Goal: Information Seeking & Learning: Learn about a topic

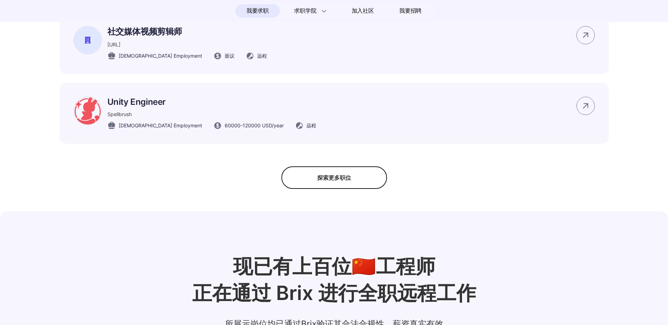
scroll to position [563, 0]
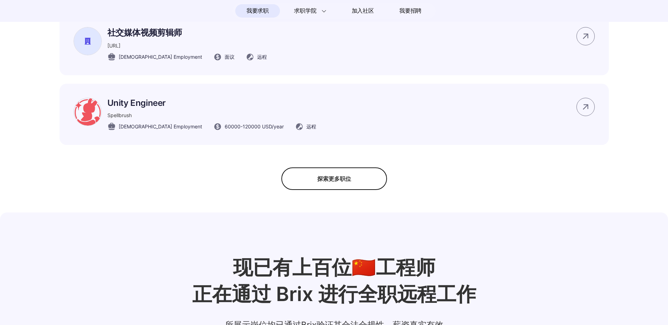
click at [327, 190] on div "探索更多职位" at bounding box center [334, 179] width 106 height 23
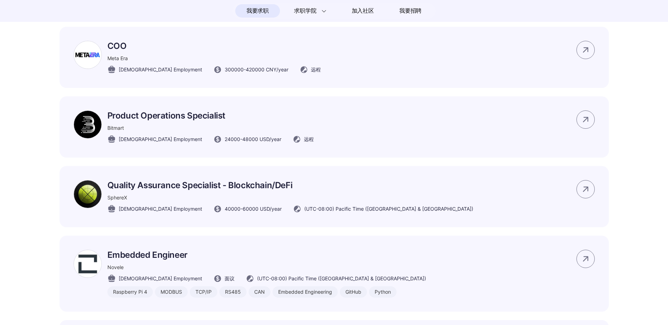
scroll to position [1021, 0]
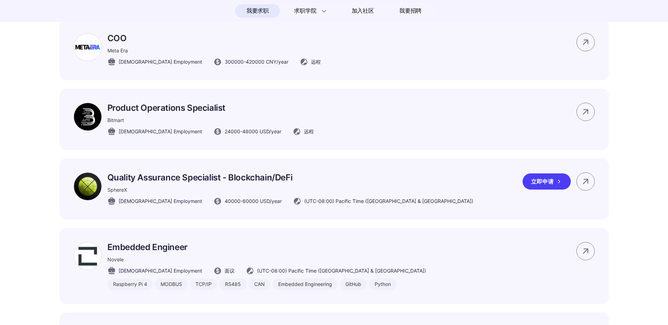
click at [227, 205] on span "40000 - 60000 USD /year" at bounding box center [253, 201] width 57 height 7
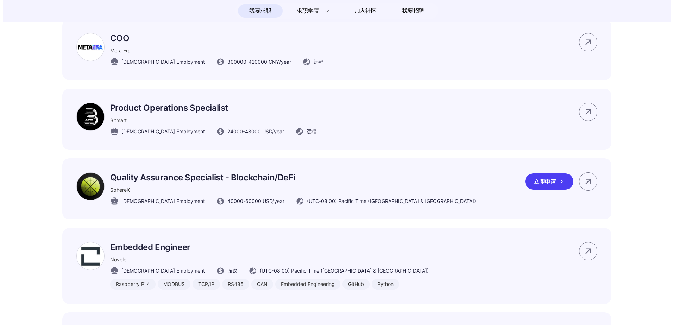
scroll to position [0, 0]
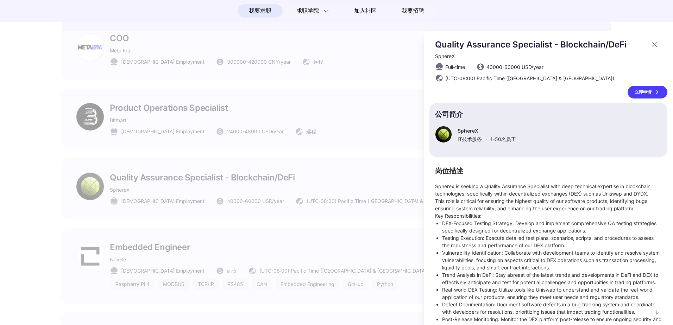
click at [223, 213] on div at bounding box center [336, 178] width 673 height 294
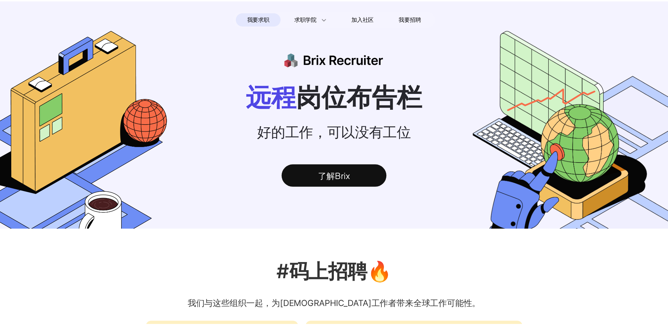
scroll to position [1021, 0]
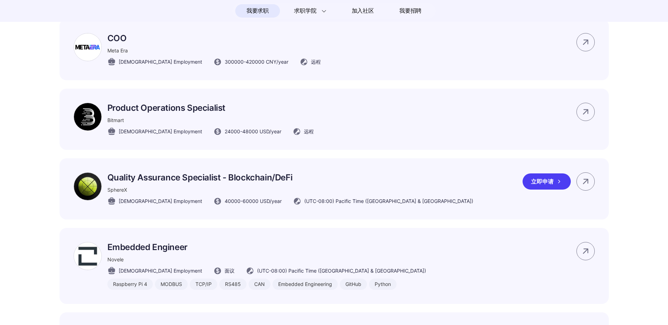
click at [225, 205] on span "40000 - 60000 USD /year" at bounding box center [253, 201] width 57 height 7
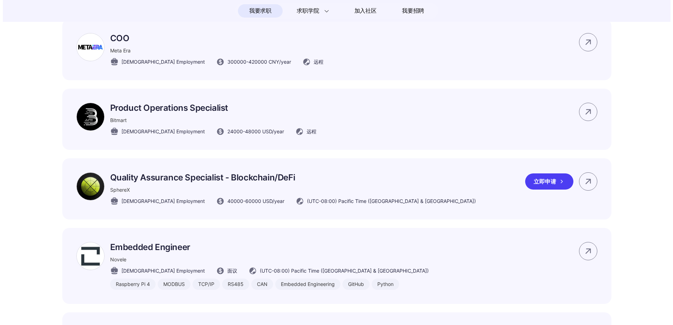
scroll to position [0, 0]
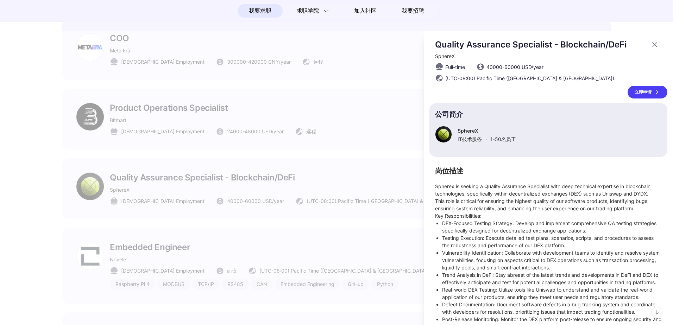
click at [218, 212] on div at bounding box center [336, 178] width 673 height 294
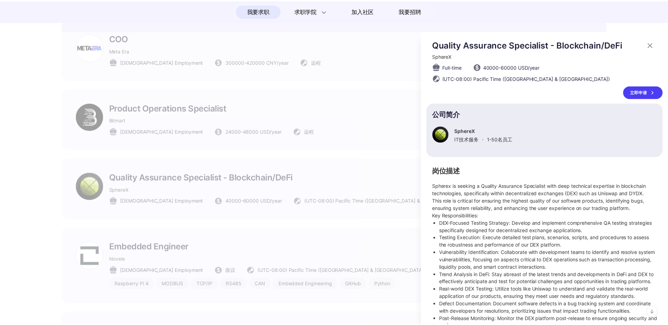
scroll to position [1021, 0]
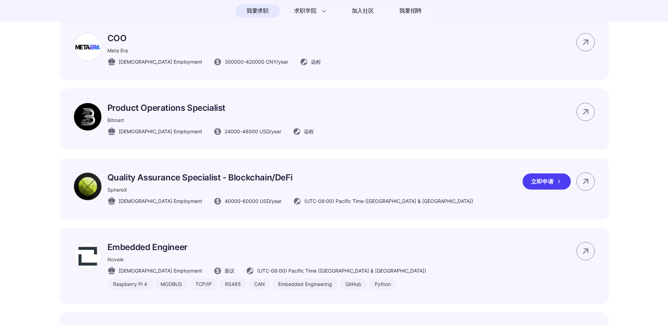
click at [225, 205] on span "40000 - 60000 USD /year" at bounding box center [253, 201] width 57 height 7
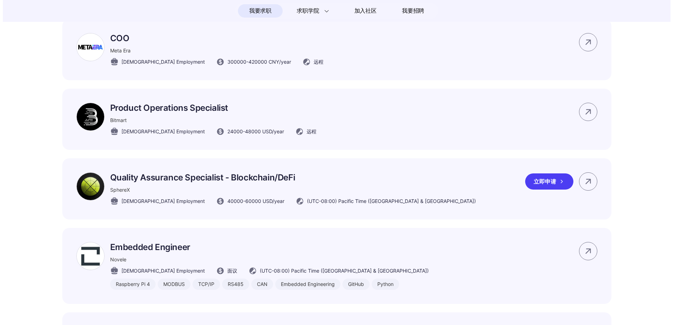
scroll to position [0, 0]
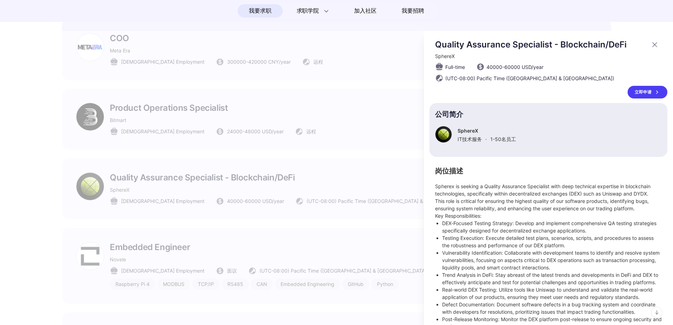
click at [216, 225] on div at bounding box center [336, 178] width 673 height 294
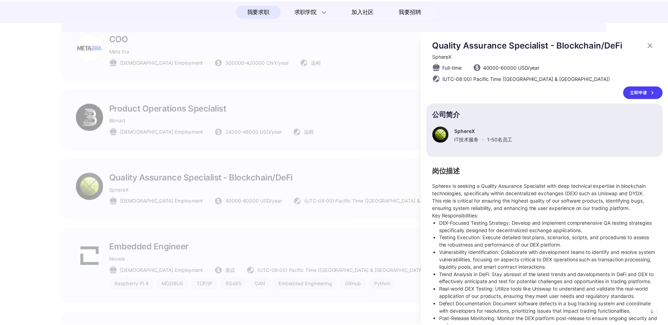
scroll to position [1021, 0]
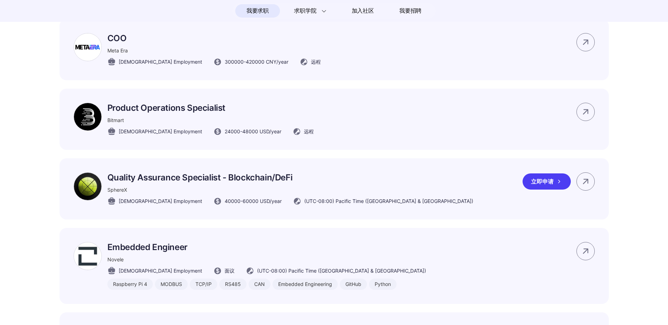
click at [80, 197] on img at bounding box center [88, 187] width 28 height 28
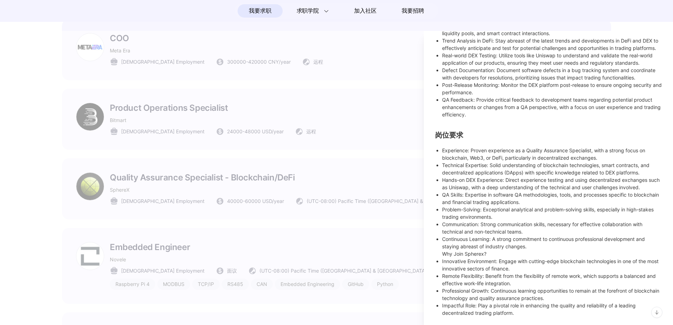
scroll to position [247, 0]
click at [357, 258] on div at bounding box center [336, 178] width 673 height 294
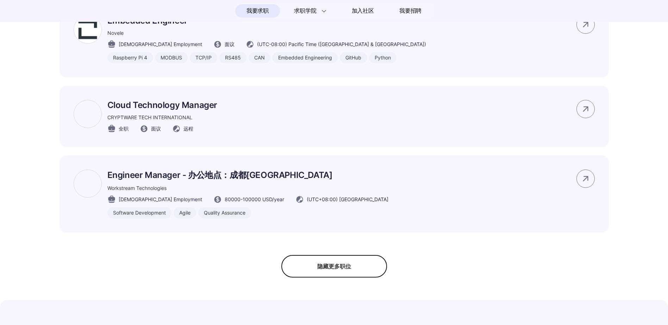
scroll to position [1268, 0]
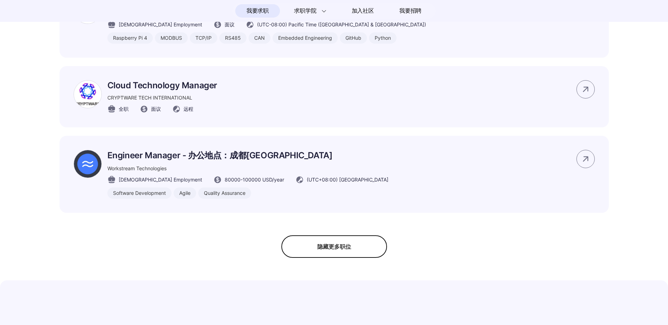
click at [347, 258] on div "隐藏更多职位" at bounding box center [334, 247] width 106 height 23
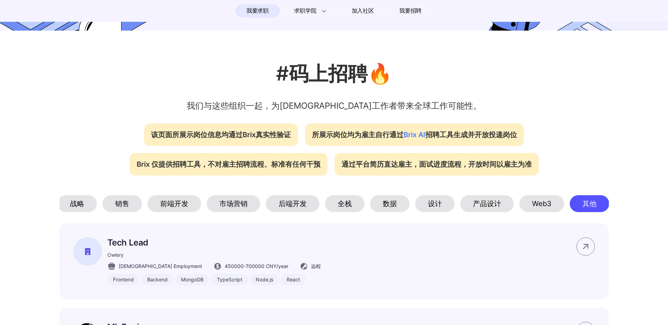
scroll to position [31, 0]
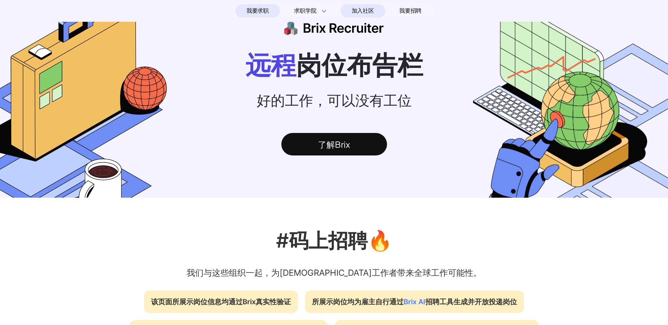
click at [364, 9] on span "加入社区" at bounding box center [363, 10] width 22 height 11
